Goal: Task Accomplishment & Management: Complete application form

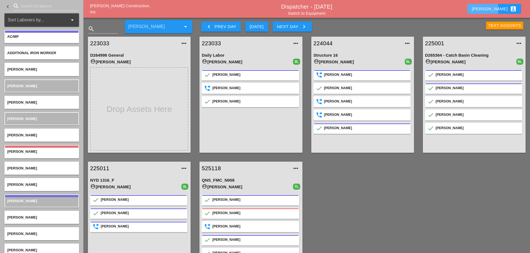
click at [498, 9] on div "[PERSON_NAME] account_box" at bounding box center [493, 9] width 45 height 7
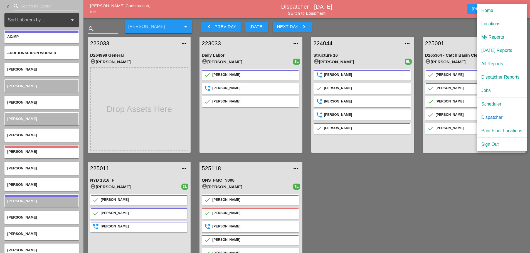
click at [504, 53] on div "[DATE] Reports" at bounding box center [501, 50] width 41 height 7
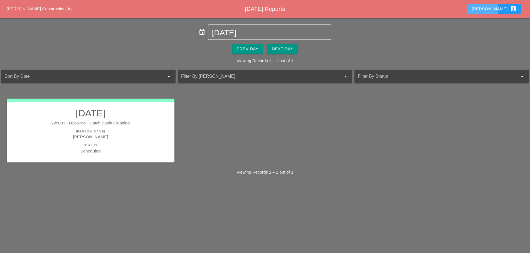
click at [498, 5] on button "[PERSON_NAME] account_box" at bounding box center [494, 9] width 54 height 10
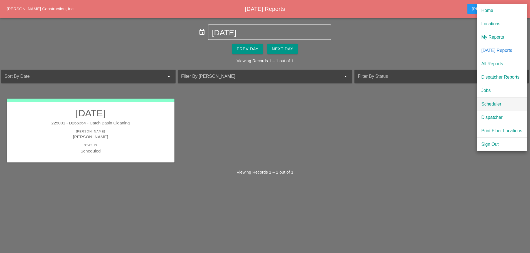
click at [495, 104] on div "Scheduler" at bounding box center [501, 104] width 41 height 7
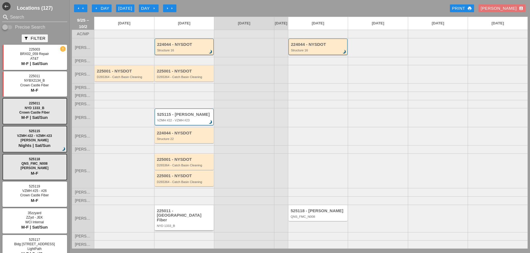
click at [196, 226] on div "NYD 1333_B" at bounding box center [185, 225] width 56 height 3
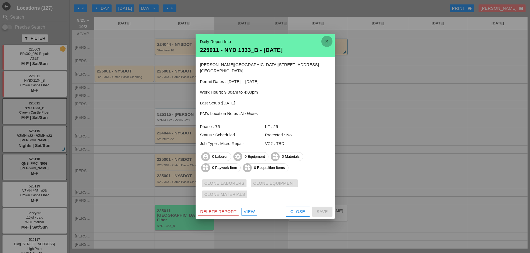
click at [330, 43] on icon "close" at bounding box center [326, 41] width 11 height 11
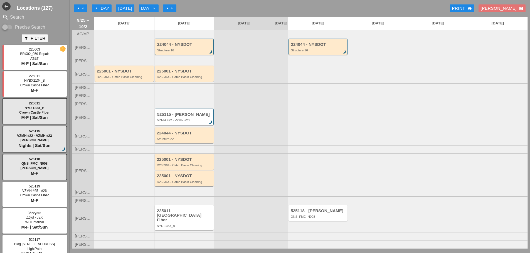
click at [96, 7] on icon "arrow_left" at bounding box center [96, 8] width 4 height 4
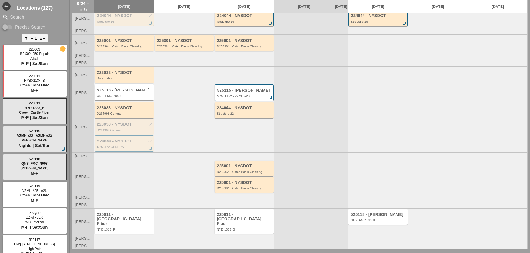
scroll to position [28, 0]
click at [355, 225] on div "525118 - [PERSON_NAME] QNS_FMC_N008" at bounding box center [377, 217] width 59 height 16
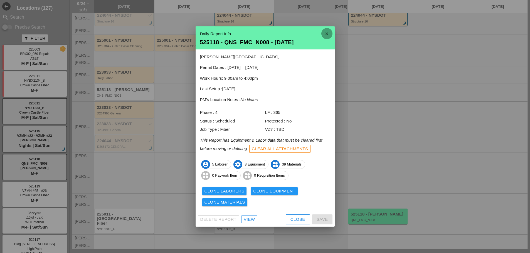
click at [324, 35] on icon "close" at bounding box center [326, 33] width 11 height 11
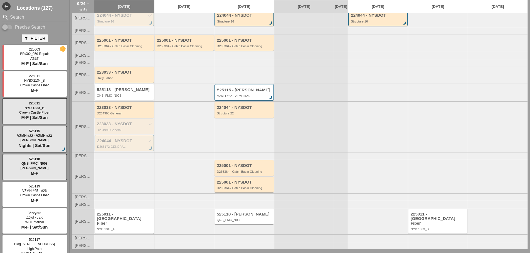
scroll to position [0, 0]
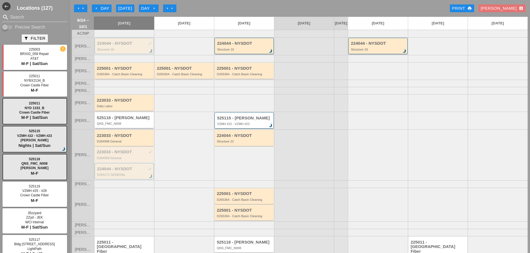
click at [133, 125] on div "QNS_FMC_N008" at bounding box center [125, 123] width 56 height 3
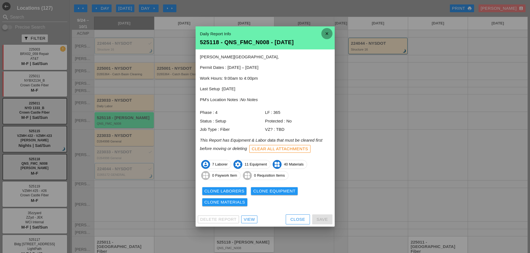
click at [325, 36] on icon "close" at bounding box center [326, 33] width 11 height 11
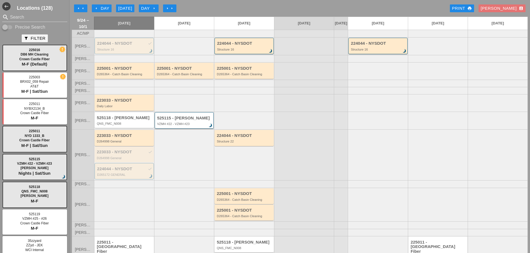
click at [187, 129] on div "525115 - Hugh O'Kane VZMH #22 - VZMH #23 brightness_3" at bounding box center [184, 120] width 59 height 16
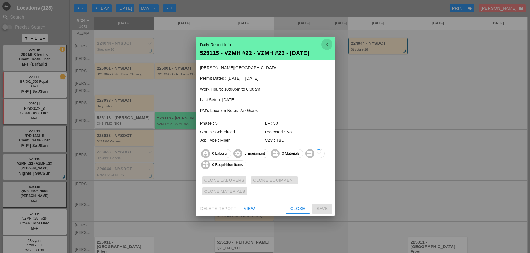
click at [325, 45] on icon "close" at bounding box center [326, 44] width 11 height 11
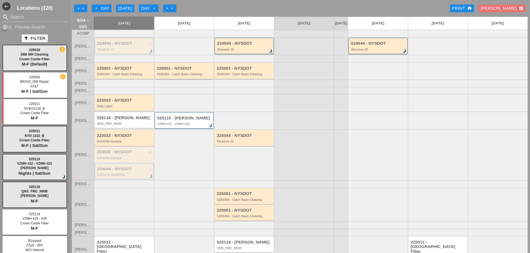
click at [197, 75] on div "225001 - NYSDOT D265364 - Catch Basin Cleaning" at bounding box center [185, 71] width 56 height 10
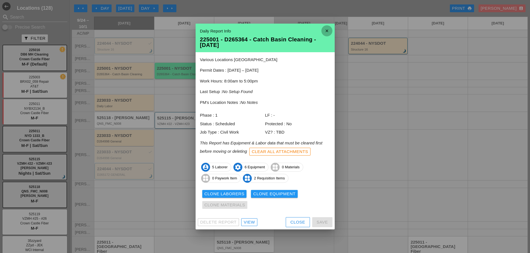
click at [327, 31] on icon "close" at bounding box center [326, 30] width 11 height 11
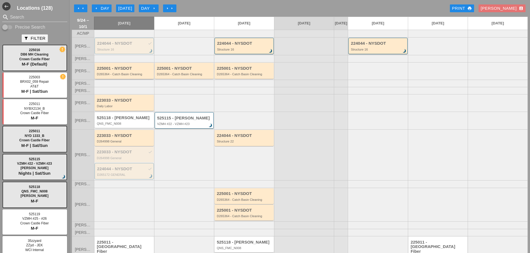
click at [138, 71] on div "225001 - NYSDOT" at bounding box center [125, 68] width 56 height 5
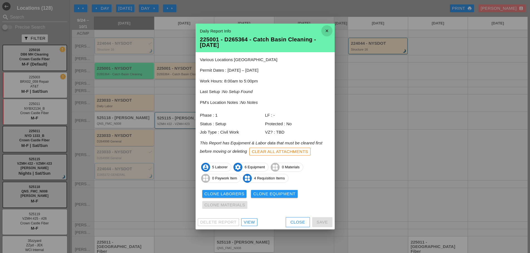
click at [326, 31] on icon "close" at bounding box center [326, 30] width 11 height 11
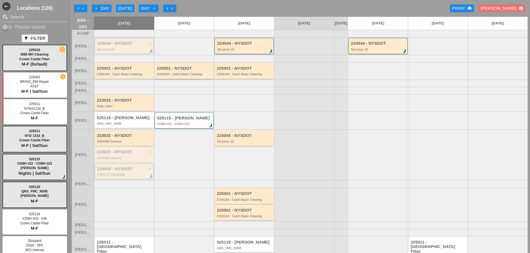
click at [204, 76] on div "D265364 - Catch Basin Cleaning" at bounding box center [185, 74] width 56 height 3
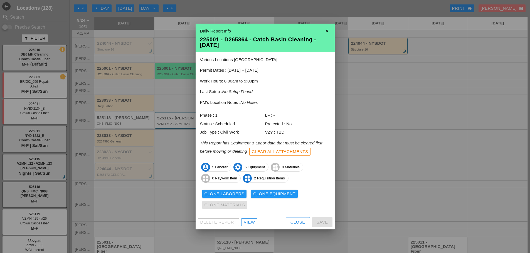
click at [327, 31] on icon "close" at bounding box center [326, 30] width 11 height 11
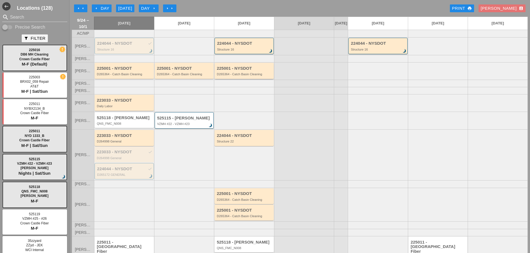
click at [258, 71] on div "225001 - NYSDOT" at bounding box center [245, 68] width 56 height 5
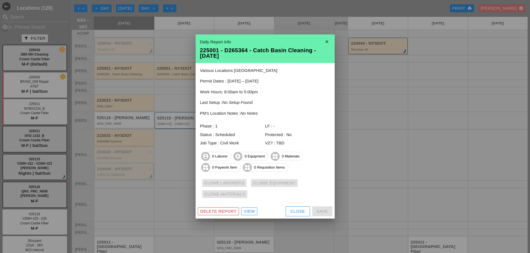
click at [324, 39] on icon "close" at bounding box center [326, 41] width 11 height 11
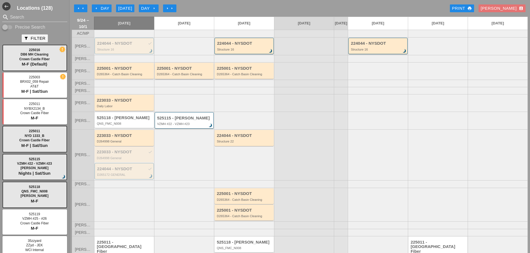
click at [182, 76] on div "225001 - NYSDOT D265364 - Catch Basin Cleaning" at bounding box center [185, 71] width 56 height 10
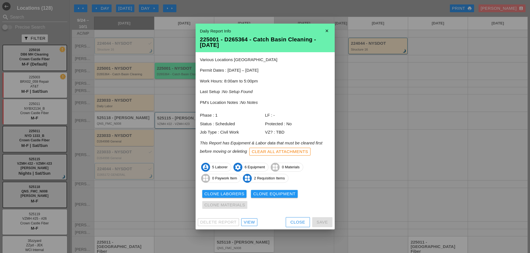
click at [213, 194] on div "Clone Laborers" at bounding box center [224, 194] width 40 height 6
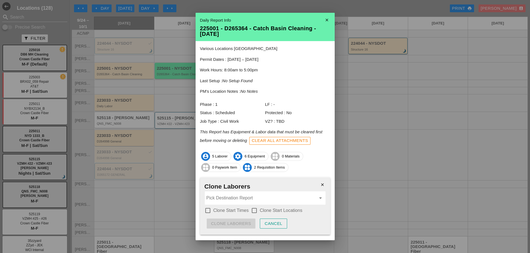
click at [209, 212] on div at bounding box center [207, 210] width 9 height 9
checkbox input "true"
drag, startPoint x: 253, startPoint y: 211, endPoint x: 247, endPoint y: 206, distance: 8.3
click at [253, 210] on div at bounding box center [253, 210] width 9 height 9
checkbox input "true"
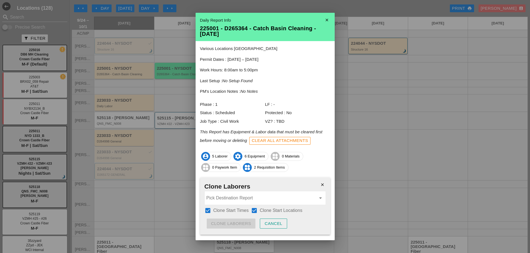
click at [239, 201] on input "Pick Destination Report" at bounding box center [261, 198] width 110 height 9
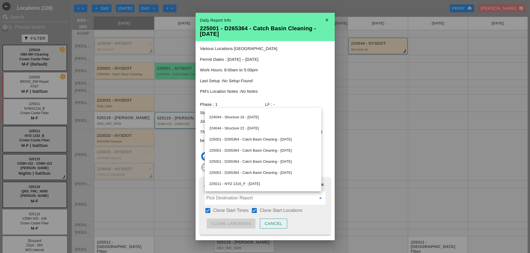
scroll to position [63, 0]
click at [253, 151] on div "225001 - D265364 - Catch Basin Cleaning - 09/26/2025" at bounding box center [263, 151] width 108 height 7
type input "225001 - D265364 - Catch Basin Cleaning - 09/26/2025"
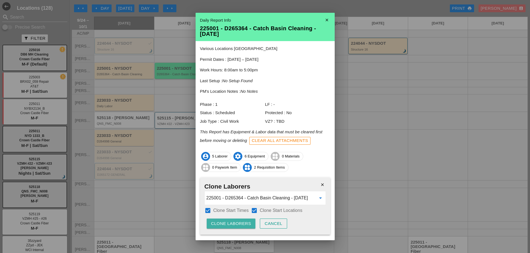
click at [238, 222] on div "Clone Laborers" at bounding box center [231, 224] width 40 height 6
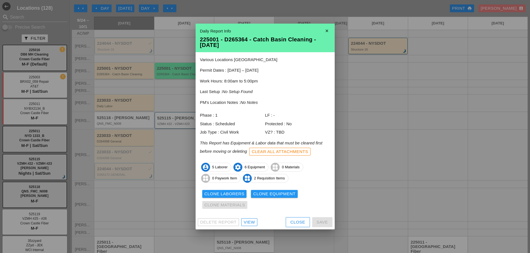
click at [224, 193] on div "Clone Laborers" at bounding box center [224, 194] width 40 height 6
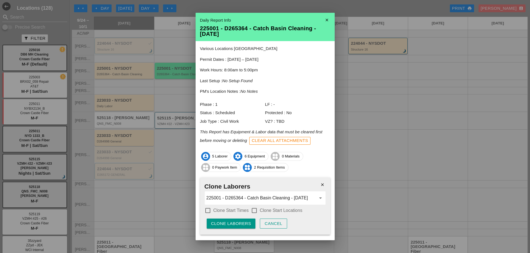
click at [208, 212] on div at bounding box center [207, 210] width 9 height 9
checkbox input "true"
click at [255, 211] on div at bounding box center [253, 210] width 9 height 9
checkbox input "true"
click at [227, 221] on div "Clone Laborers" at bounding box center [231, 224] width 40 height 6
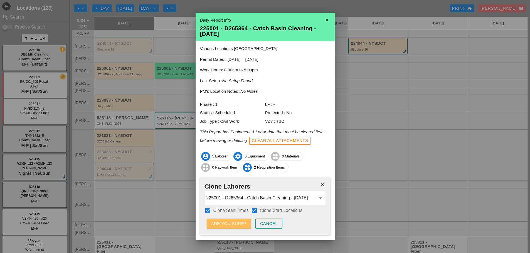
click at [227, 221] on div "Are you sure?" at bounding box center [228, 224] width 35 height 6
click at [227, 221] on div "Clone Laborers" at bounding box center [231, 224] width 40 height 6
click at [227, 222] on div "Are you sure?" at bounding box center [228, 224] width 35 height 6
click at [215, 224] on div "Clone Laborers" at bounding box center [231, 224] width 40 height 6
click at [215, 224] on div "Are you sure?" at bounding box center [228, 224] width 35 height 6
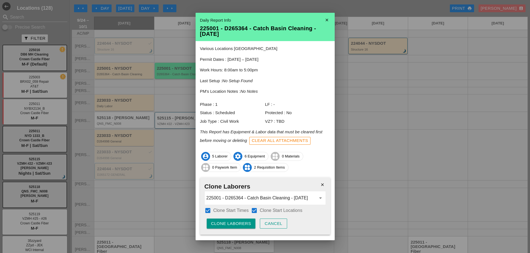
click at [223, 228] on button "Clone Laborers" at bounding box center [231, 224] width 49 height 10
click at [224, 228] on button "Are you sure?" at bounding box center [229, 224] width 44 height 10
click at [228, 224] on div "Clone Laborers" at bounding box center [231, 224] width 40 height 6
click at [228, 224] on div "Are you sure?" at bounding box center [228, 224] width 35 height 6
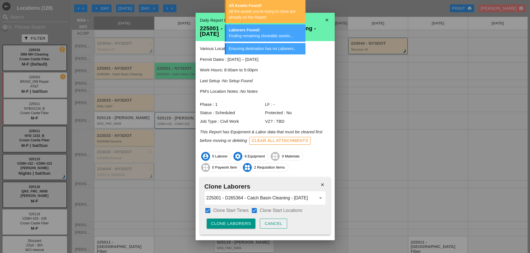
click at [325, 18] on icon "close" at bounding box center [326, 19] width 11 height 11
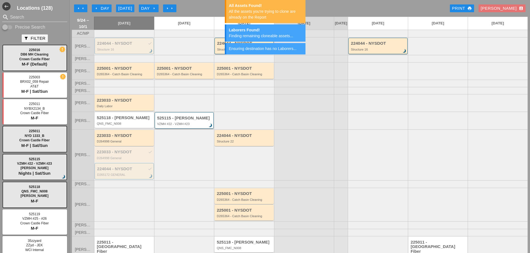
click at [200, 126] on div "525115 - Hugh O'Kane VZMH #22 - VZMH #23 brightness_3" at bounding box center [184, 121] width 55 height 10
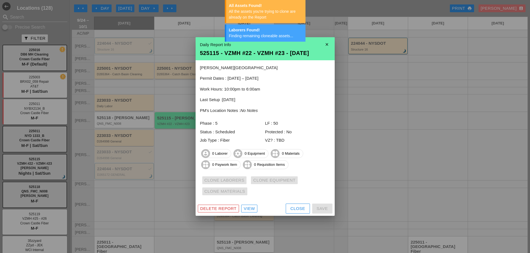
click at [333, 36] on div at bounding box center [265, 126] width 530 height 253
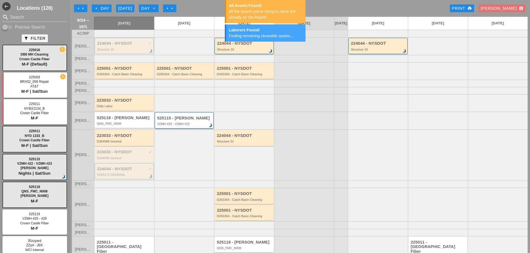
click at [172, 125] on div "525115 - Hugh O'Kane VZMH #22 - VZMH #23 brightness_3" at bounding box center [184, 121] width 55 height 10
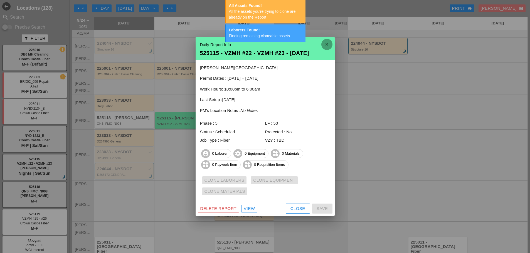
click at [329, 42] on icon "close" at bounding box center [326, 44] width 11 height 11
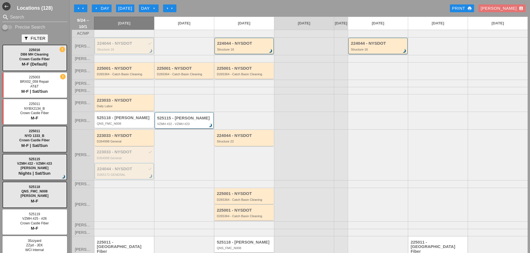
click at [171, 126] on div "525115 - Hugh O'Kane VZMH #22 - VZMH #23 brightness_3" at bounding box center [184, 121] width 55 height 10
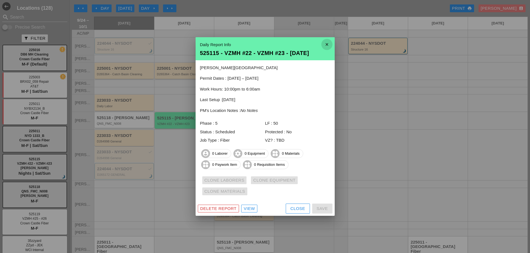
click at [323, 44] on icon "close" at bounding box center [326, 44] width 11 height 11
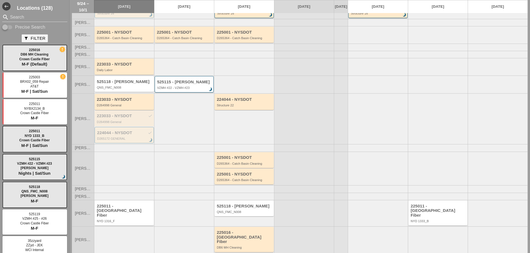
scroll to position [38, 0]
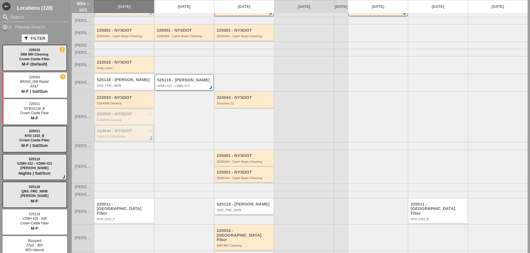
click at [255, 212] on div "QNS_FMC_N008" at bounding box center [245, 209] width 56 height 3
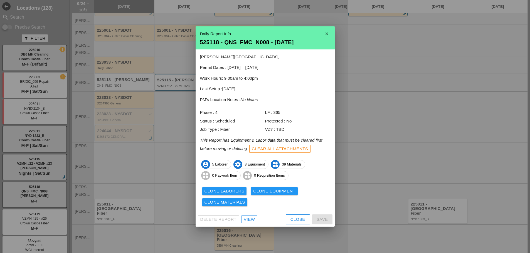
click at [327, 31] on icon "close" at bounding box center [326, 33] width 11 height 11
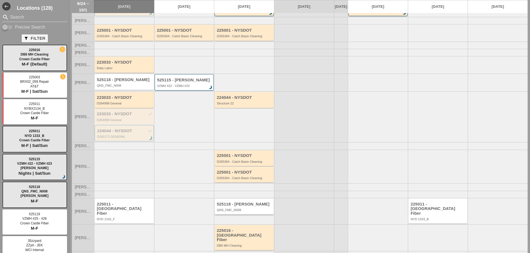
click at [248, 212] on div "QNS_FMC_N008" at bounding box center [245, 209] width 56 height 3
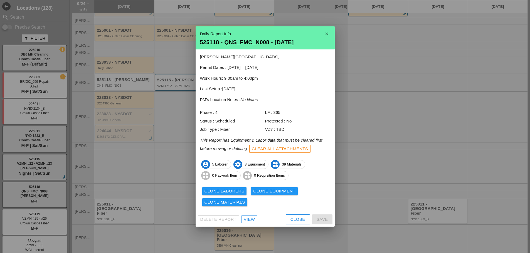
click at [329, 37] on icon "close" at bounding box center [326, 33] width 11 height 11
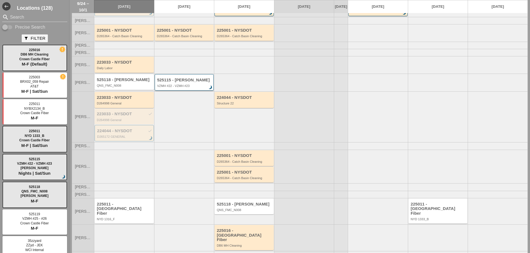
click at [168, 88] on div "VZMH #22 - VZMH #23" at bounding box center [184, 85] width 55 height 3
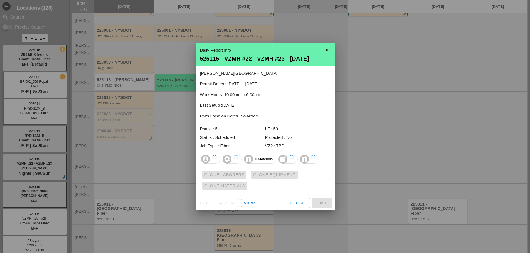
click at [329, 49] on icon "close" at bounding box center [326, 49] width 11 height 11
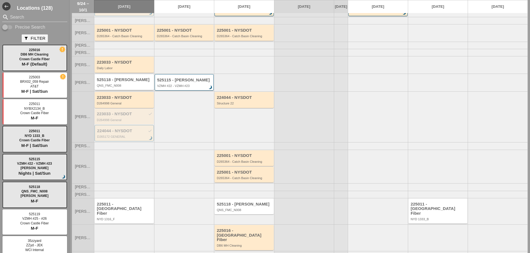
click at [131, 87] on div "525118 - [PERSON_NAME] QNS_FMC_N008" at bounding box center [125, 83] width 56 height 10
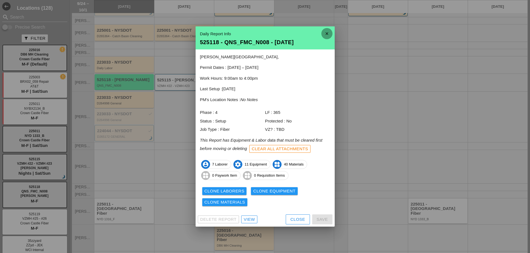
click at [328, 35] on icon "close" at bounding box center [326, 33] width 11 height 11
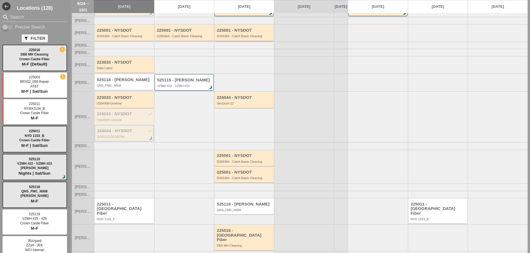
click at [246, 38] on div "D265364 - Catch Basin Cleaning" at bounding box center [245, 35] width 56 height 3
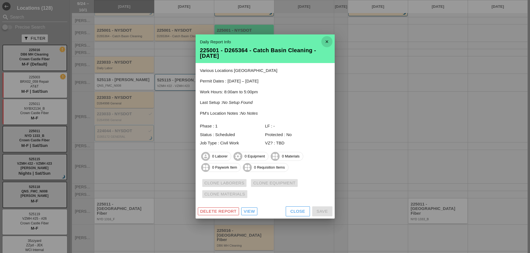
click at [326, 44] on icon "close" at bounding box center [326, 41] width 11 height 11
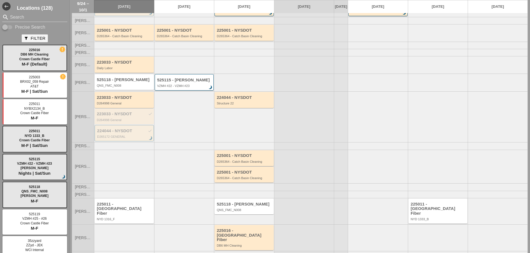
click at [262, 163] on div "D265364 - Catch Basin Cleaning" at bounding box center [245, 161] width 56 height 3
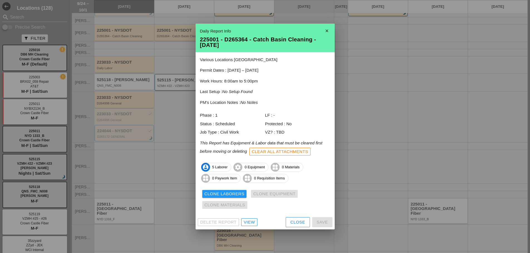
click at [326, 34] on icon "close" at bounding box center [326, 30] width 11 height 11
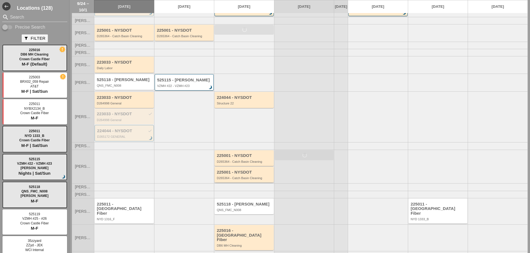
click at [256, 183] on div "225001 - NYSDOT D265364 - Catch Basin Cleaning" at bounding box center [243, 175] width 59 height 16
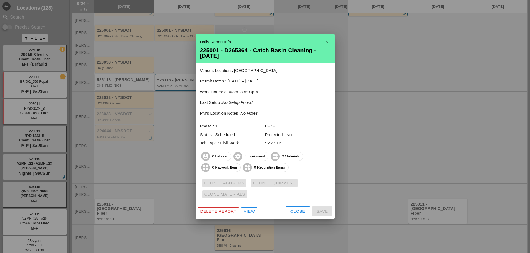
click at [327, 42] on icon "close" at bounding box center [326, 41] width 11 height 11
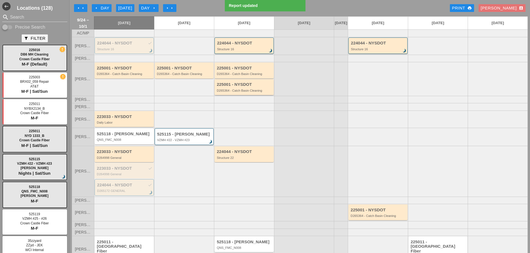
scroll to position [0, 0]
click at [259, 76] on div "D265364 - Catch Basin Cleaning" at bounding box center [245, 74] width 56 height 3
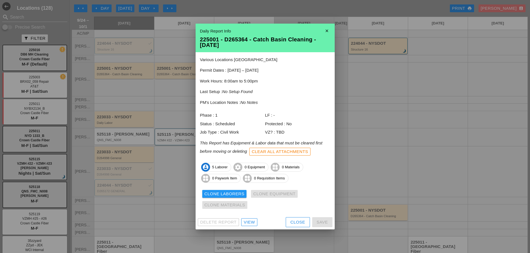
click at [331, 37] on div "Daily Report Info 225001 - D265364 - Catch Basin Cleaning - 09/26/2025" at bounding box center [264, 38] width 139 height 29
click at [324, 33] on icon "close" at bounding box center [326, 30] width 11 height 11
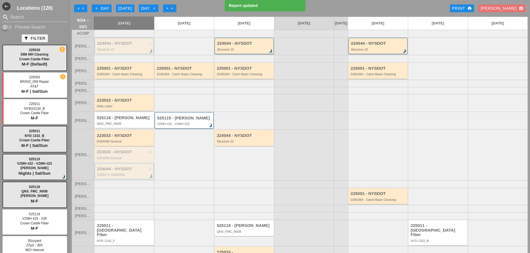
scroll to position [26, 0]
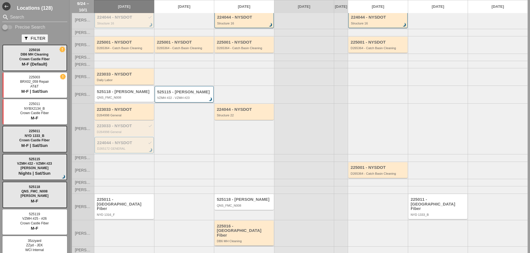
click at [251, 240] on div "DB6 MH Cleaning" at bounding box center [245, 241] width 56 height 3
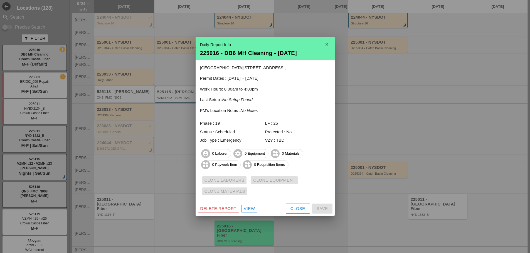
click at [331, 42] on icon "close" at bounding box center [326, 44] width 11 height 11
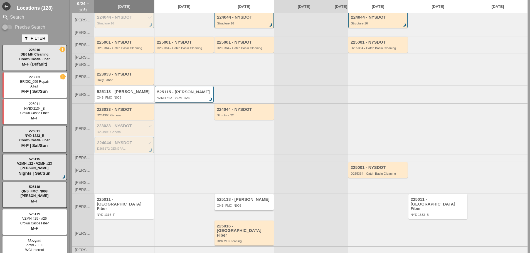
click at [247, 207] on div "QNS_FMC_N008" at bounding box center [245, 205] width 56 height 3
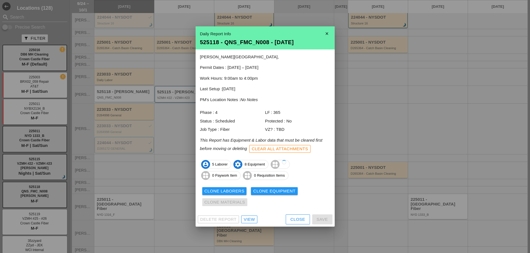
click at [324, 33] on icon "close" at bounding box center [326, 33] width 11 height 11
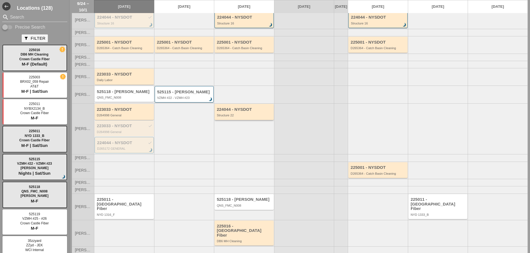
scroll to position [0, 0]
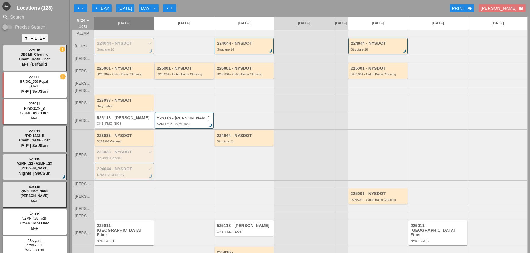
click at [198, 76] on div "D265364 - Catch Basin Cleaning" at bounding box center [185, 74] width 56 height 3
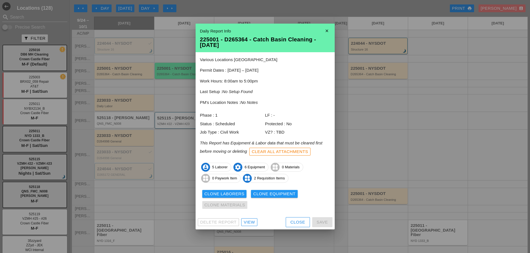
click at [327, 33] on icon "close" at bounding box center [326, 30] width 11 height 11
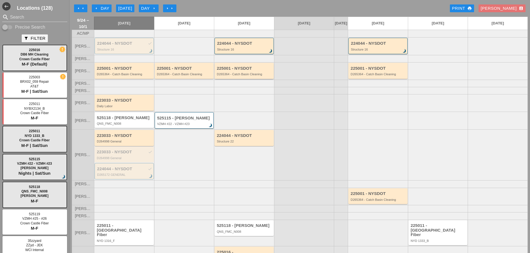
click at [258, 71] on div "225001 - NYSDOT" at bounding box center [245, 68] width 56 height 5
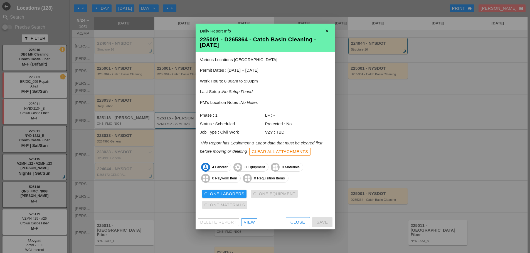
click at [249, 219] on div "View" at bounding box center [249, 222] width 11 height 6
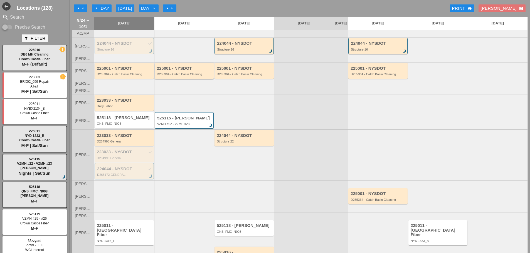
click at [166, 76] on div "D265364 - Catch Basin Cleaning" at bounding box center [185, 74] width 56 height 3
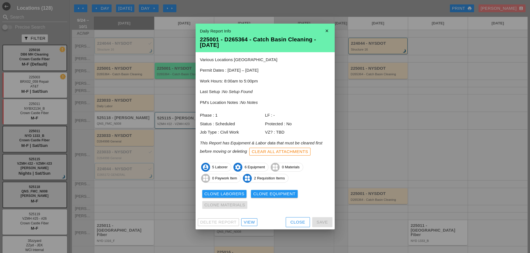
click at [208, 193] on div "Clone Laborers" at bounding box center [224, 194] width 40 height 6
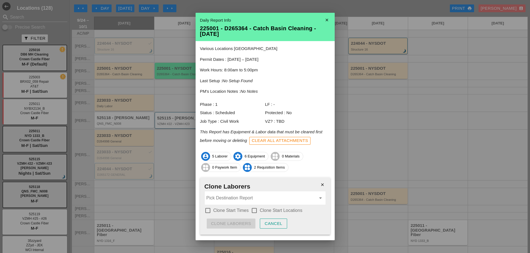
click at [207, 211] on div at bounding box center [207, 210] width 9 height 9
click at [254, 208] on div at bounding box center [253, 210] width 9 height 9
click at [233, 199] on input "Pick Destination Report" at bounding box center [261, 198] width 110 height 9
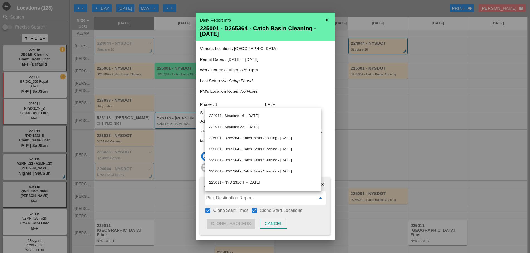
scroll to position [63, 0]
click at [247, 151] on div "225001 - D265364 - Catch Basin Cleaning - 09/26/2025" at bounding box center [263, 151] width 108 height 7
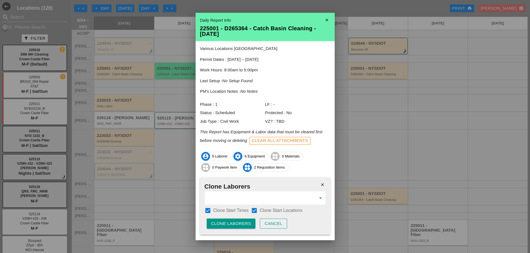
click at [228, 225] on div "Clone Laborers" at bounding box center [231, 224] width 40 height 6
click at [228, 224] on div "Are you sure?" at bounding box center [228, 224] width 35 height 6
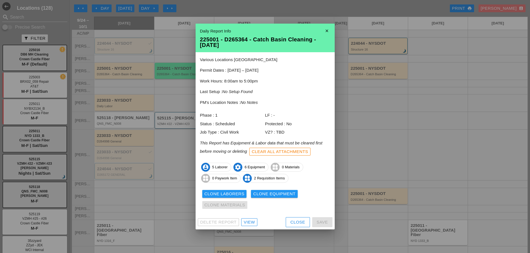
click at [263, 192] on div "Clone Equipment" at bounding box center [274, 194] width 42 height 6
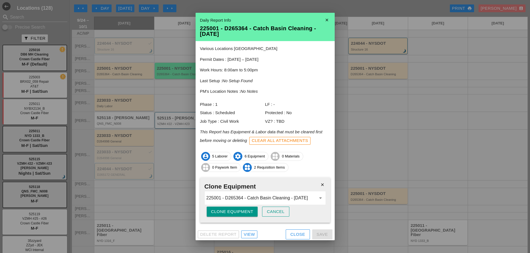
click at [231, 208] on button "Clone Equipment" at bounding box center [232, 212] width 51 height 10
click at [232, 208] on button "Are you sure?" at bounding box center [229, 212] width 44 height 10
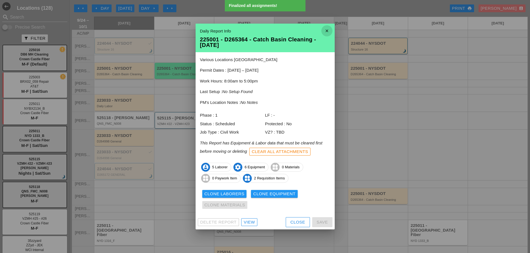
click at [330, 31] on icon "close" at bounding box center [326, 30] width 11 height 11
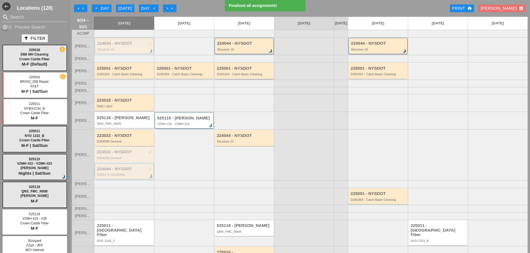
click at [254, 76] on div "225001 - NYSDOT D265364 - Catch Basin Cleaning" at bounding box center [245, 71] width 56 height 10
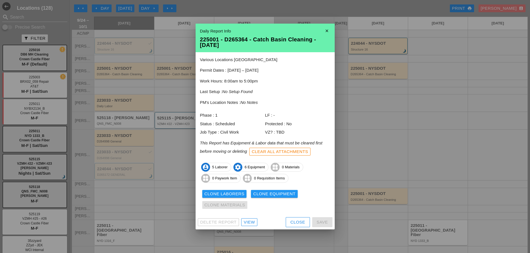
click at [327, 30] on icon "close" at bounding box center [326, 30] width 11 height 11
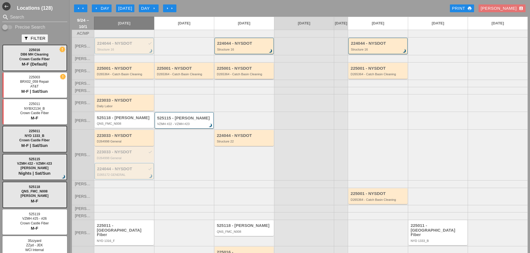
click at [249, 76] on div "D265364 - Catch Basin Cleaning" at bounding box center [245, 74] width 56 height 3
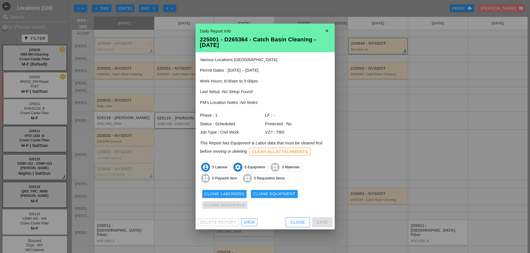
click at [330, 31] on icon "close" at bounding box center [326, 30] width 11 height 11
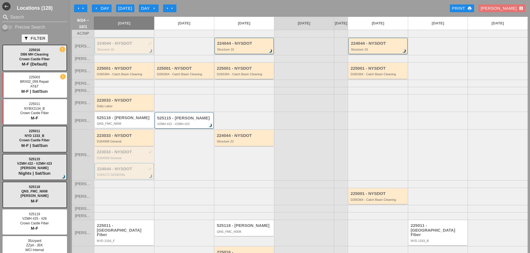
click at [228, 76] on div "D265364 - Catch Basin Cleaning" at bounding box center [245, 74] width 56 height 3
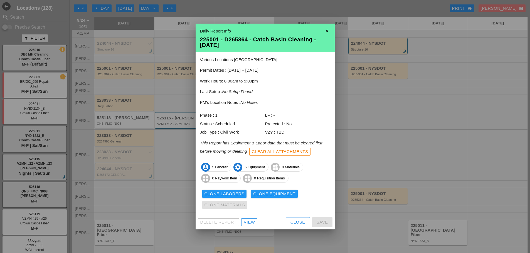
click at [247, 222] on div "View" at bounding box center [249, 222] width 11 height 6
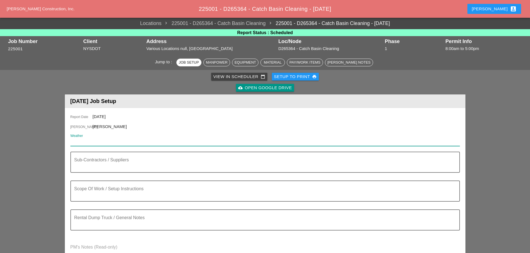
paste input "Fri 26 Day 81° 8% NW 8 mph Cloudy skies early, followed by partial clearing. Hi…"
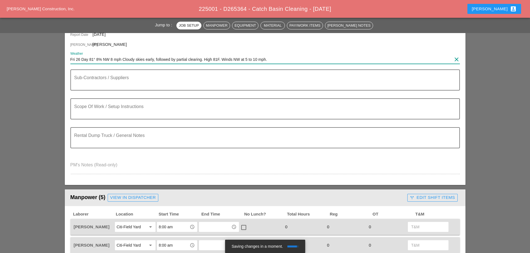
scroll to position [83, 0]
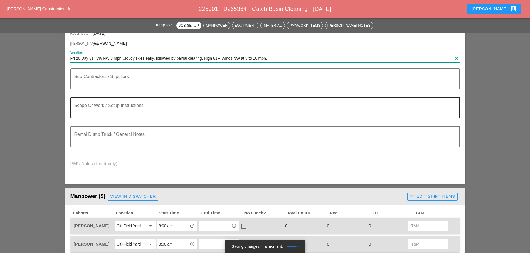
type input "Fri 26 Day 81° 8% NW 8 mph Cloudy skies early, followed by partial clearing. Hi…"
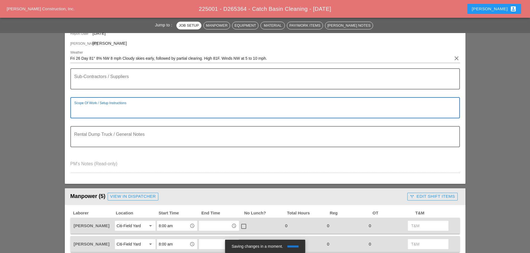
click at [85, 107] on textarea "Scope Of Work / Setup Instructions" at bounding box center [262, 111] width 377 height 13
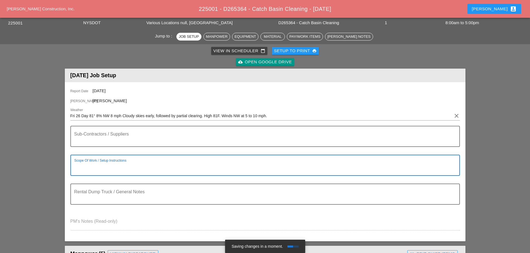
scroll to position [0, 0]
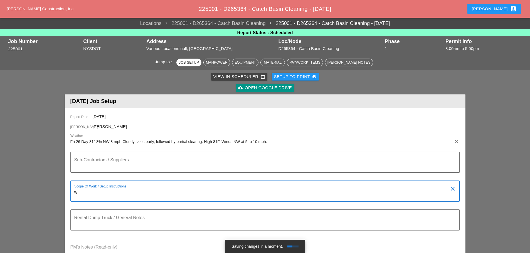
type textarea "w"
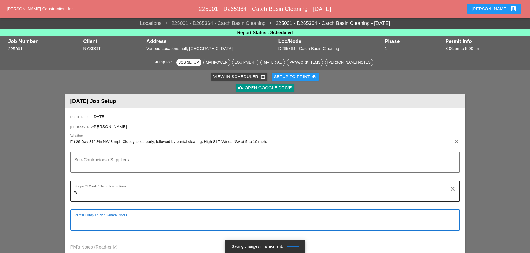
click at [94, 191] on textarea "w" at bounding box center [262, 194] width 377 height 13
type textarea "w"
type textarea "W"
type textarea "NONE"
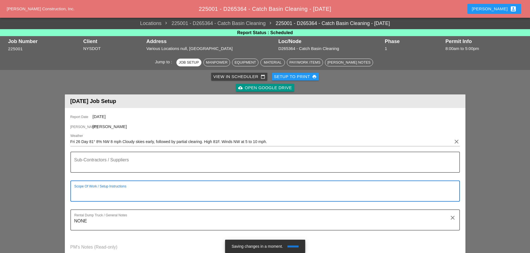
click at [94, 191] on textarea "Scope Of Work / Setup Instructions" at bounding box center [262, 194] width 377 height 13
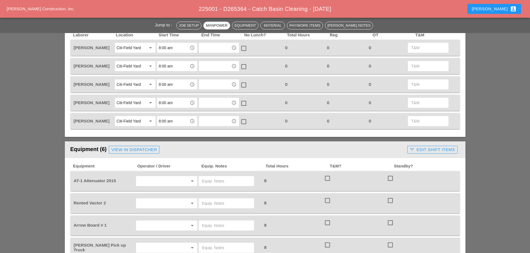
scroll to position [306, 0]
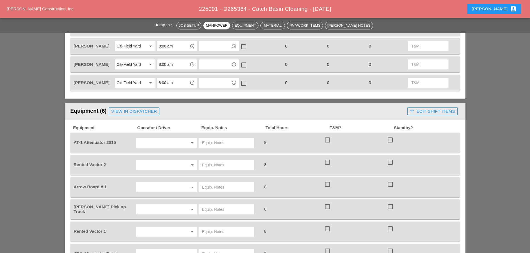
type textarea "WZTC ================= CLEAN C.B"
click at [157, 144] on input "text" at bounding box center [159, 142] width 42 height 9
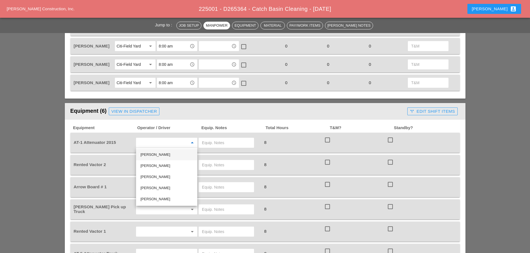
click at [159, 156] on div "[PERSON_NAME]" at bounding box center [166, 154] width 52 height 7
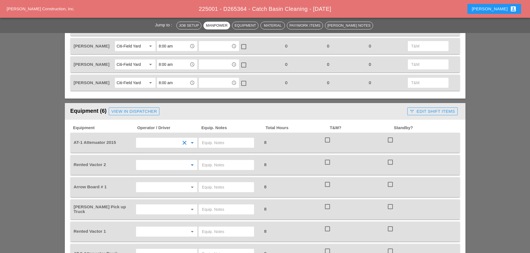
click at [156, 165] on input "text" at bounding box center [159, 165] width 42 height 9
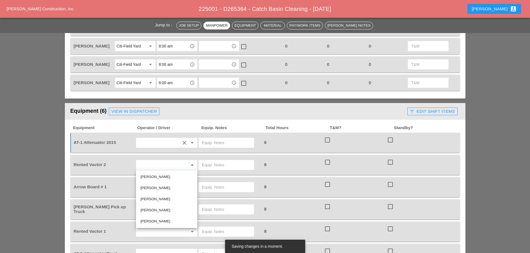
drag, startPoint x: 155, startPoint y: 218, endPoint x: 156, endPoint y: 202, distance: 15.9
click at [155, 218] on div "[PERSON_NAME]" at bounding box center [166, 221] width 52 height 7
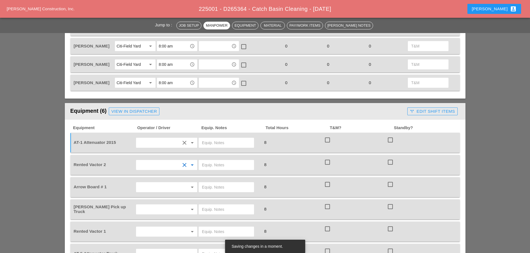
click at [155, 188] on input "text" at bounding box center [159, 187] width 42 height 9
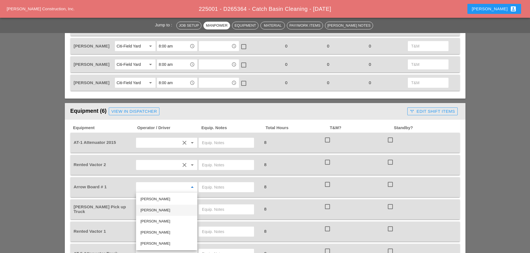
click at [157, 209] on div "[PERSON_NAME]" at bounding box center [166, 210] width 52 height 7
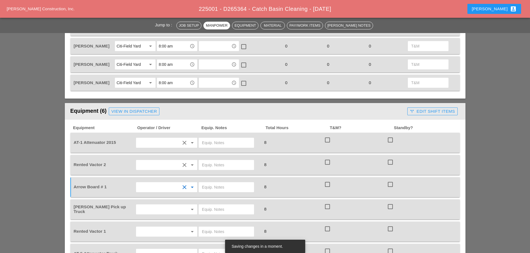
click at [157, 209] on input "text" at bounding box center [159, 209] width 42 height 9
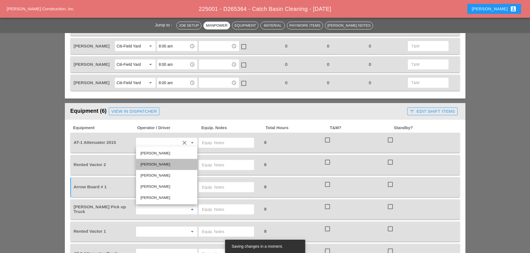
click at [157, 164] on div "[PERSON_NAME]" at bounding box center [166, 164] width 52 height 7
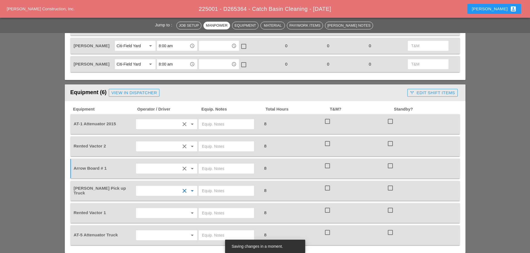
scroll to position [389, 0]
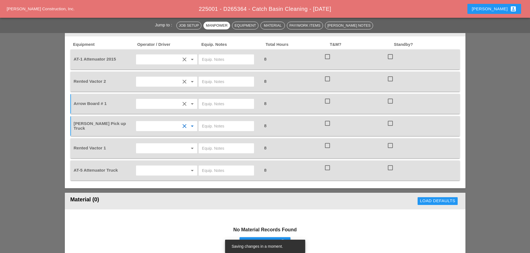
click at [150, 150] on input "text" at bounding box center [159, 148] width 42 height 9
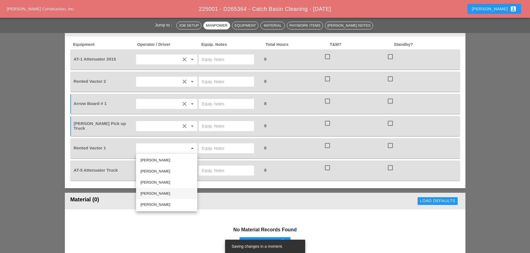
click at [159, 195] on div "[PERSON_NAME]" at bounding box center [166, 193] width 52 height 7
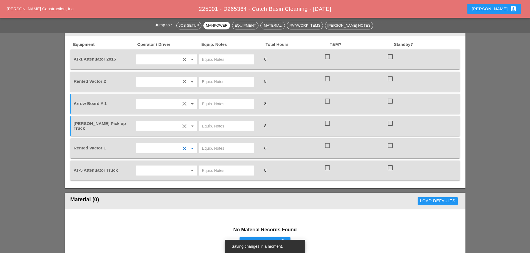
click at [157, 173] on input "text" at bounding box center [159, 170] width 42 height 9
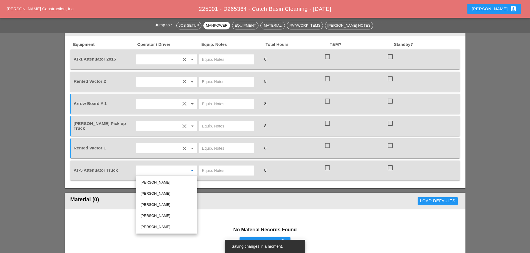
drag, startPoint x: 156, startPoint y: 202, endPoint x: 161, endPoint y: 195, distance: 7.8
click at [157, 202] on div "[PERSON_NAME]" at bounding box center [166, 205] width 52 height 7
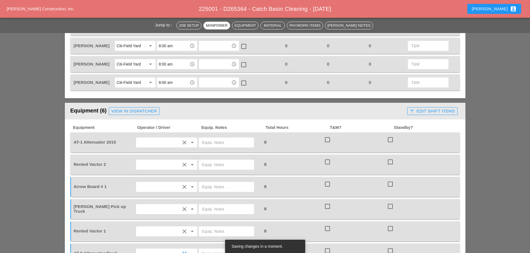
scroll to position [306, 0]
click at [218, 144] on input "text" at bounding box center [226, 142] width 49 height 9
click at [207, 143] on input "CIT FIELD" at bounding box center [226, 142] width 49 height 9
type input "CITI FIELD"
click at [231, 169] on input "text" at bounding box center [226, 165] width 49 height 9
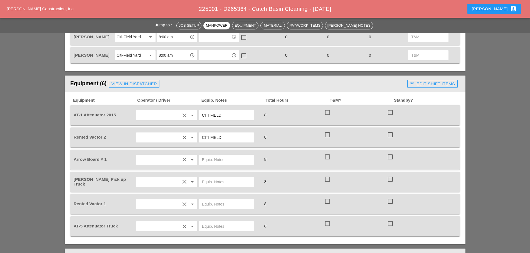
scroll to position [334, 0]
type input "CITI FIELD"
click at [211, 183] on input "text" at bounding box center [226, 181] width 49 height 9
type input "W/ SMALL TOOLS"
click at [207, 205] on input "text" at bounding box center [226, 204] width 49 height 9
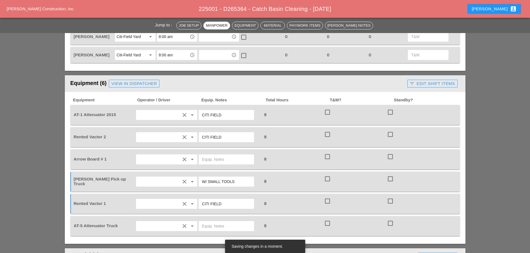
type input "CITI FIELD"
click at [206, 229] on input "text" at bounding box center [226, 226] width 49 height 9
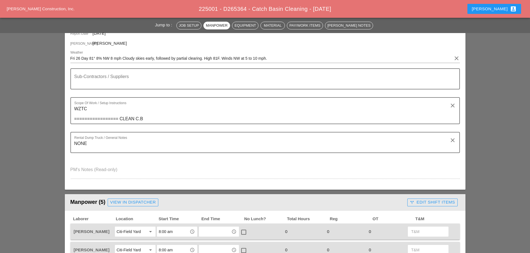
scroll to position [0, 0]
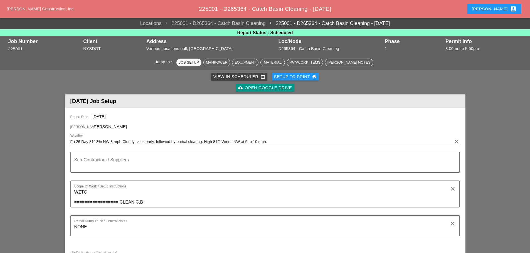
type input "CITI FIELD"
click at [287, 76] on div "Setup to Print print" at bounding box center [295, 77] width 43 height 6
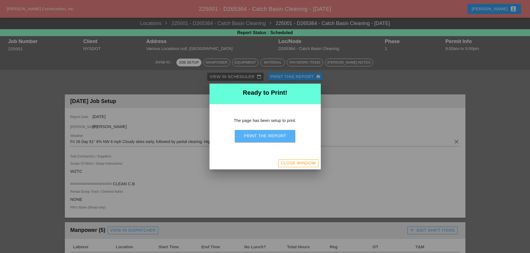
click at [290, 134] on button "Print the Report" at bounding box center [265, 136] width 60 height 12
